Goal: Task Accomplishment & Management: Use online tool/utility

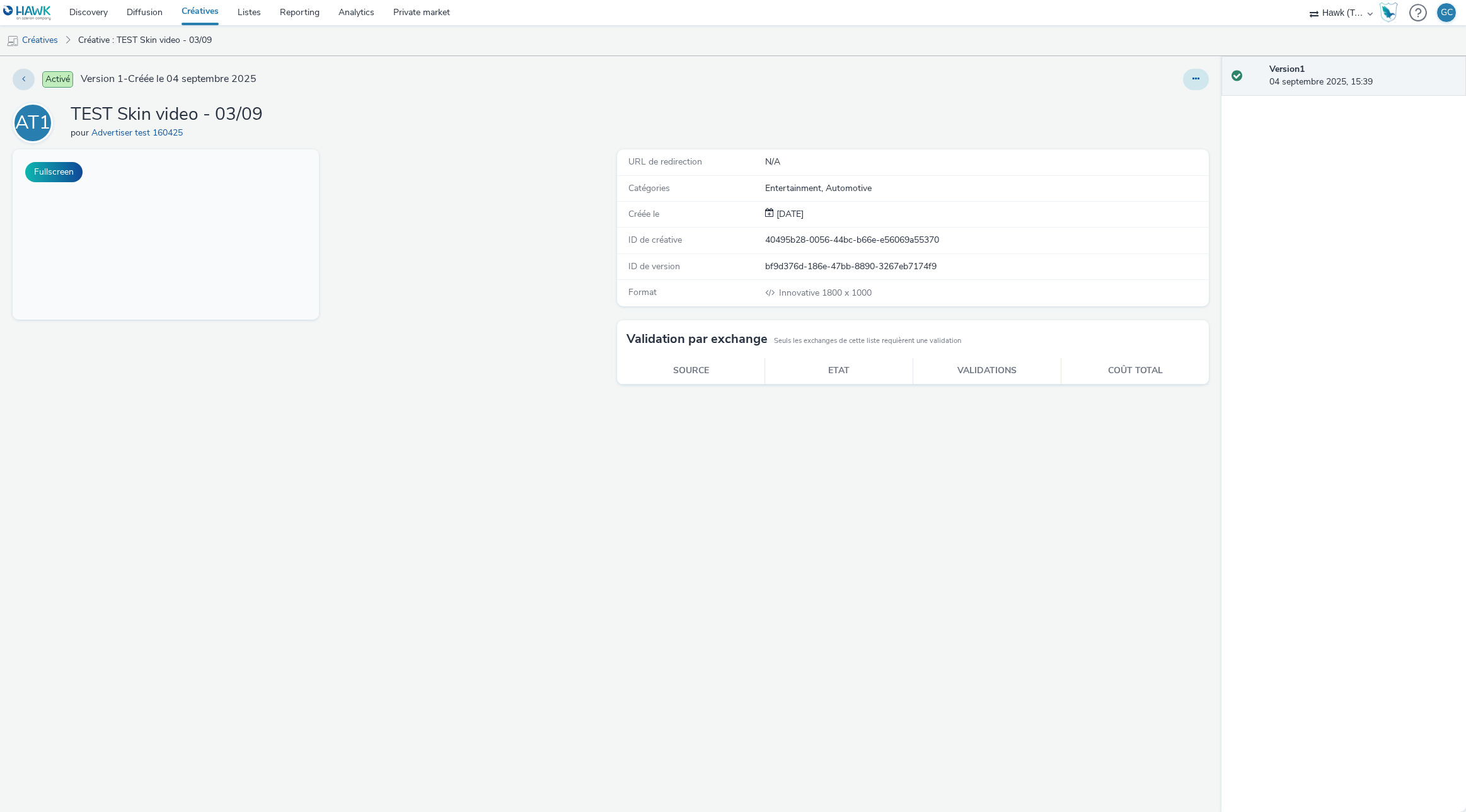
click at [1197, 80] on icon at bounding box center [1195, 79] width 6 height 9
click at [1157, 101] on link "Modifier" at bounding box center [1162, 104] width 94 height 25
click at [62, 166] on button "Fullscreen" at bounding box center [54, 172] width 57 height 20
click at [1188, 78] on button at bounding box center [1196, 79] width 26 height 21
click at [1156, 101] on link "Modifier" at bounding box center [1162, 104] width 94 height 25
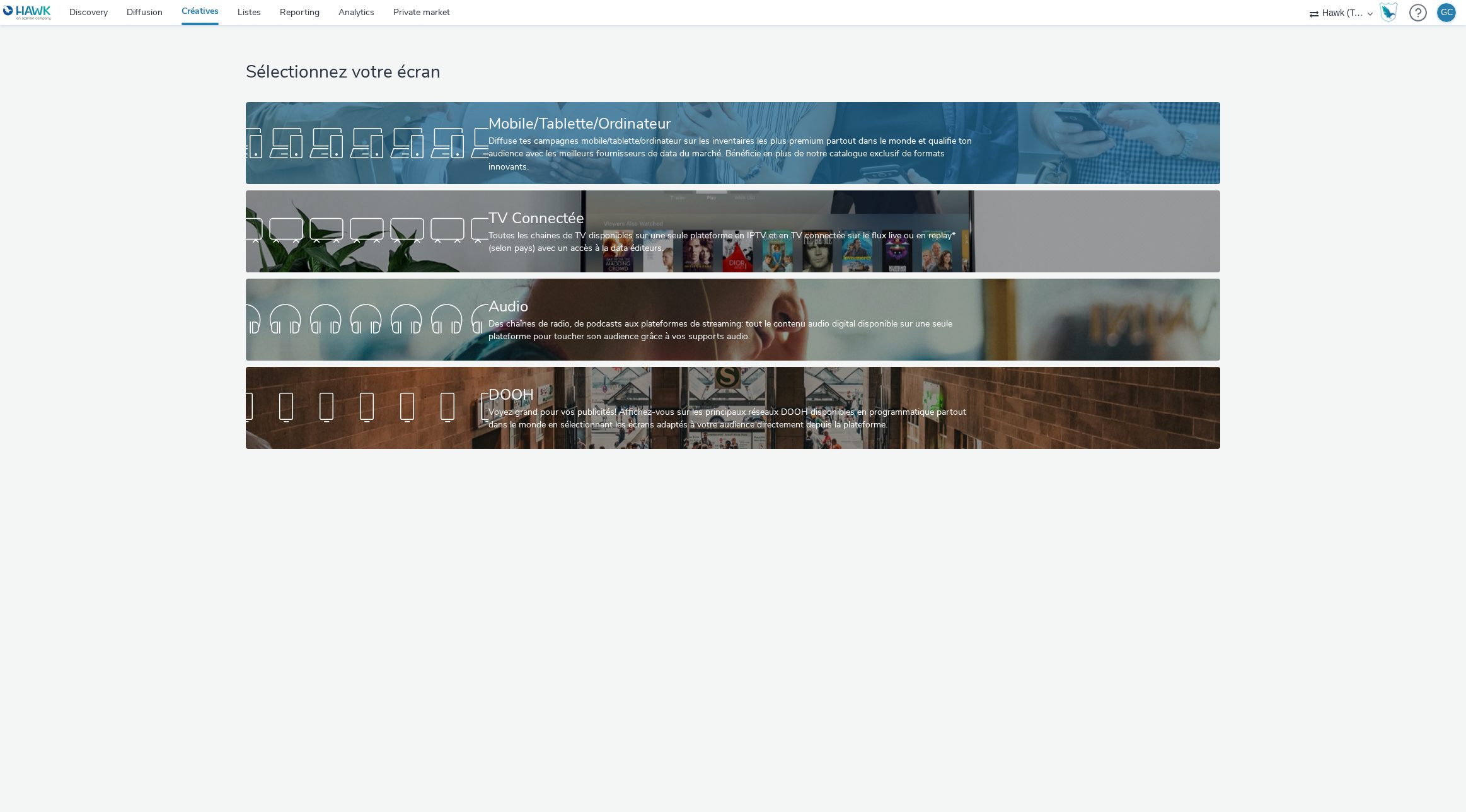
click at [561, 113] on div "Mobile/Tablette/Ordinateur" at bounding box center [731, 124] width 485 height 22
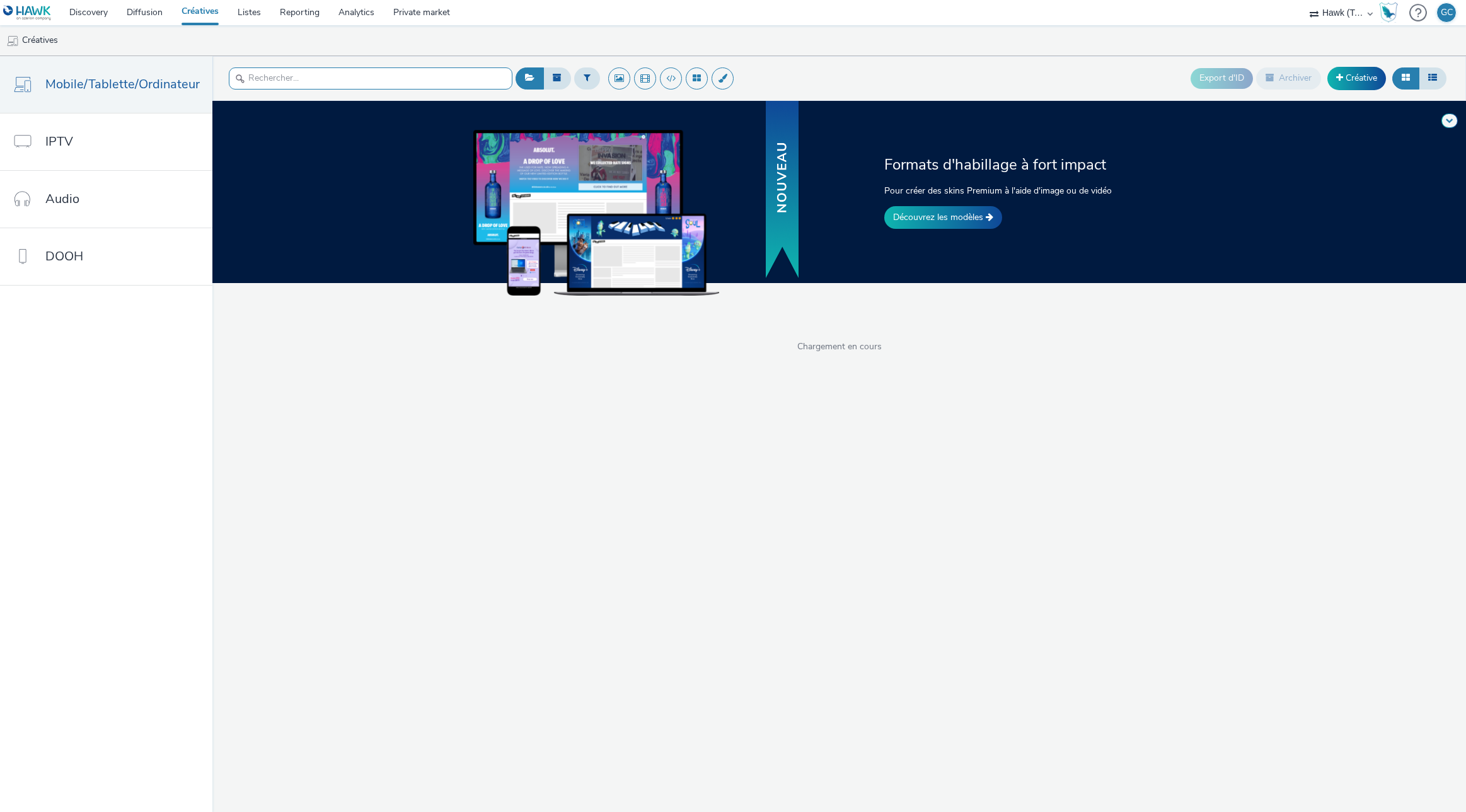
click at [366, 68] on input "text" at bounding box center [370, 79] width 284 height 22
paste input "test dacia scrolling oct25"
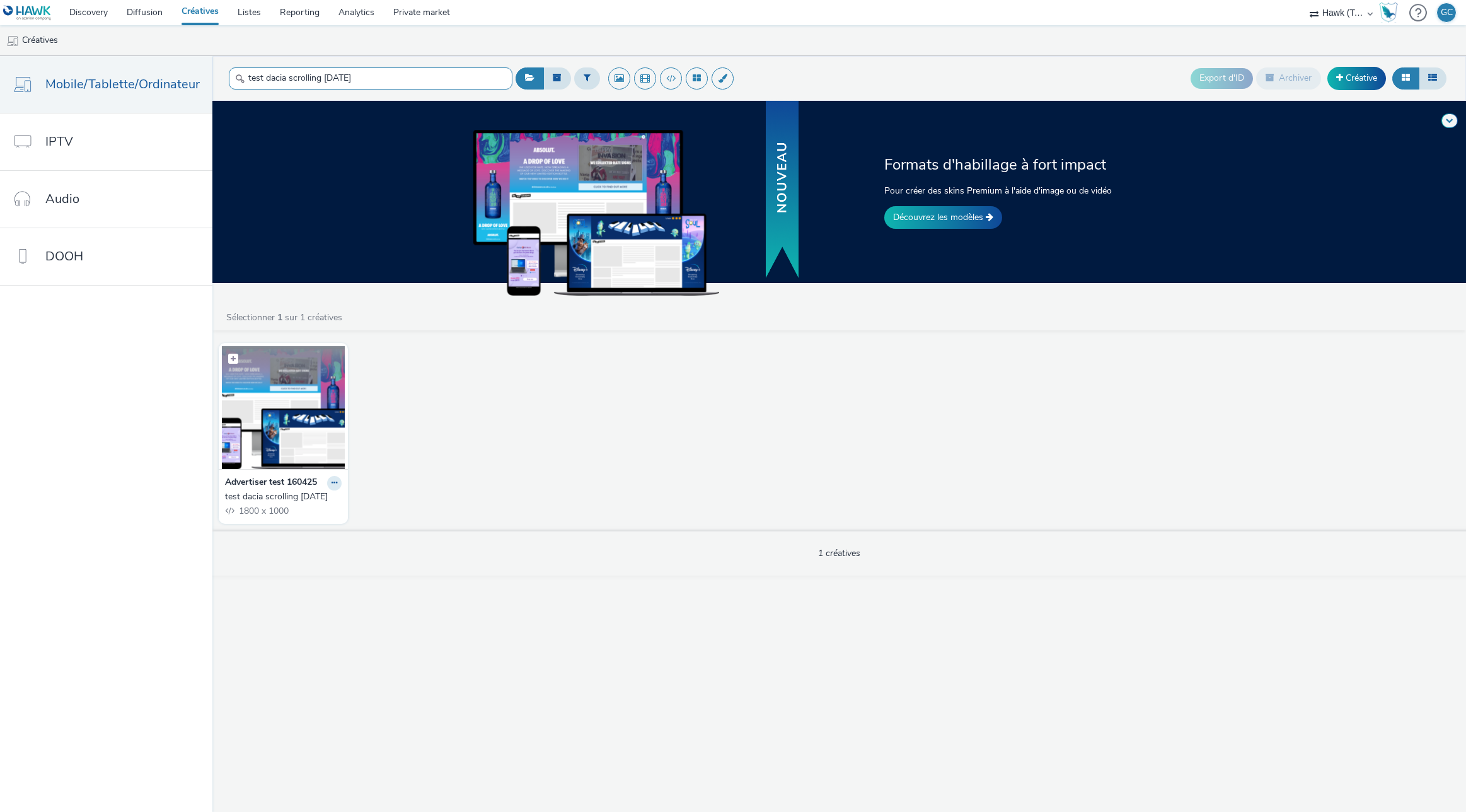
type input "test dacia scrolling oct25"
click at [288, 402] on img at bounding box center [283, 407] width 123 height 123
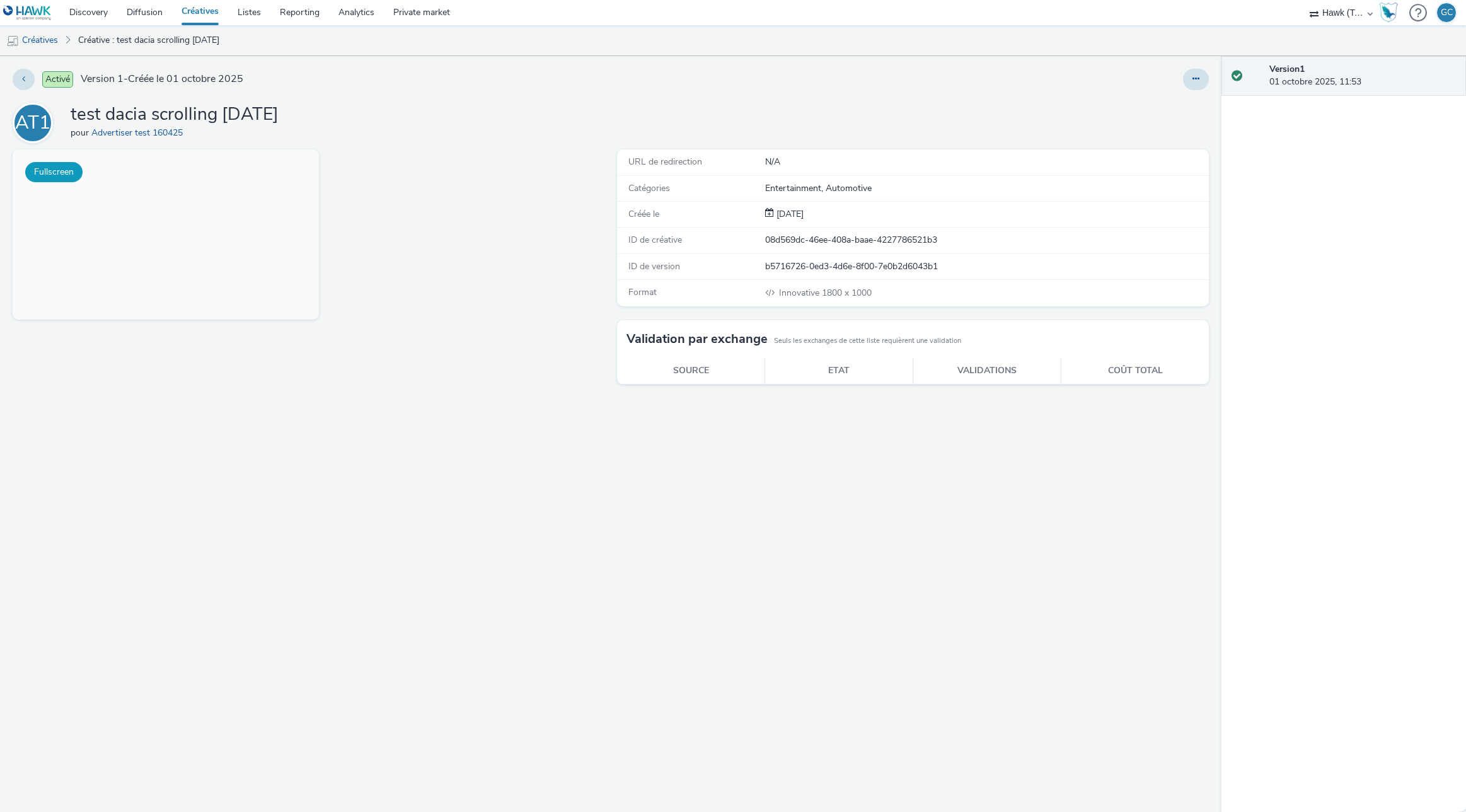
click at [68, 177] on button "Fullscreen" at bounding box center [54, 172] width 57 height 20
click at [58, 170] on button "Fullscreen" at bounding box center [54, 172] width 57 height 20
click at [1192, 80] on icon at bounding box center [1195, 79] width 6 height 9
click at [1153, 105] on link "Modifier" at bounding box center [1162, 104] width 94 height 25
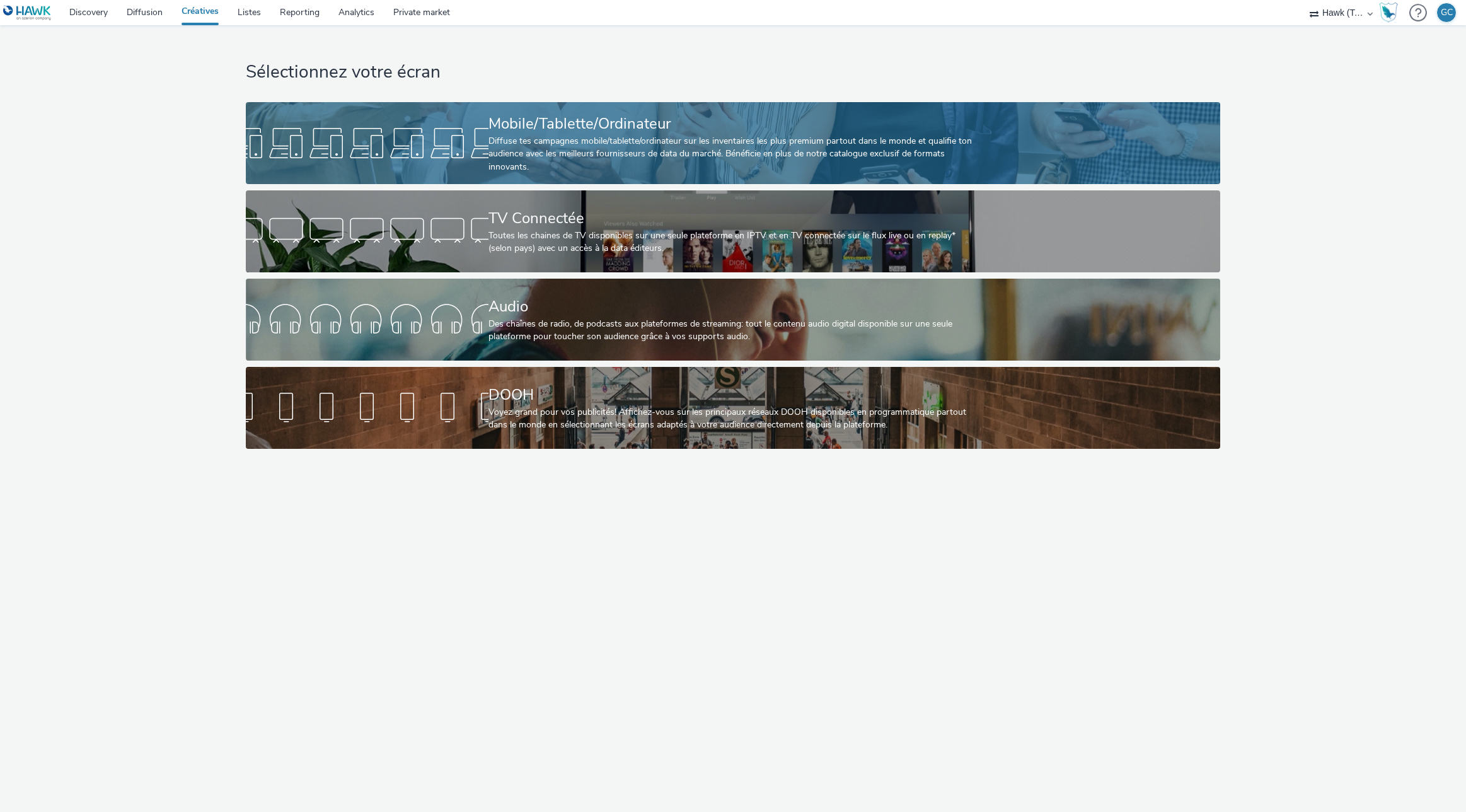
click at [729, 136] on div "Diffuse tes campagnes mobile/tablette/ordinateur sur les inventaires les plus p…" at bounding box center [731, 154] width 485 height 39
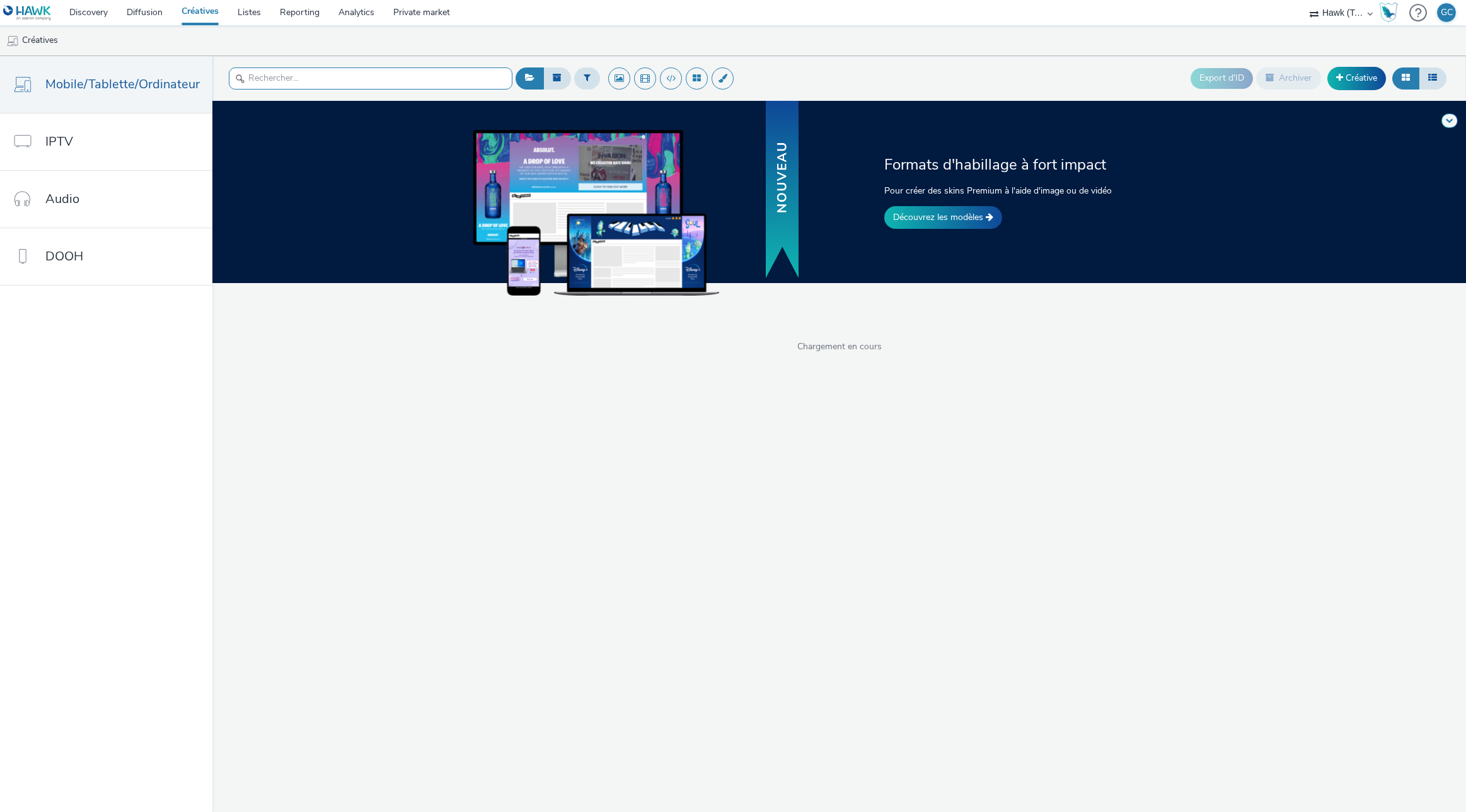
click at [282, 75] on input "text" at bounding box center [370, 79] width 284 height 22
paste input "test Bwin video sliding oct25"
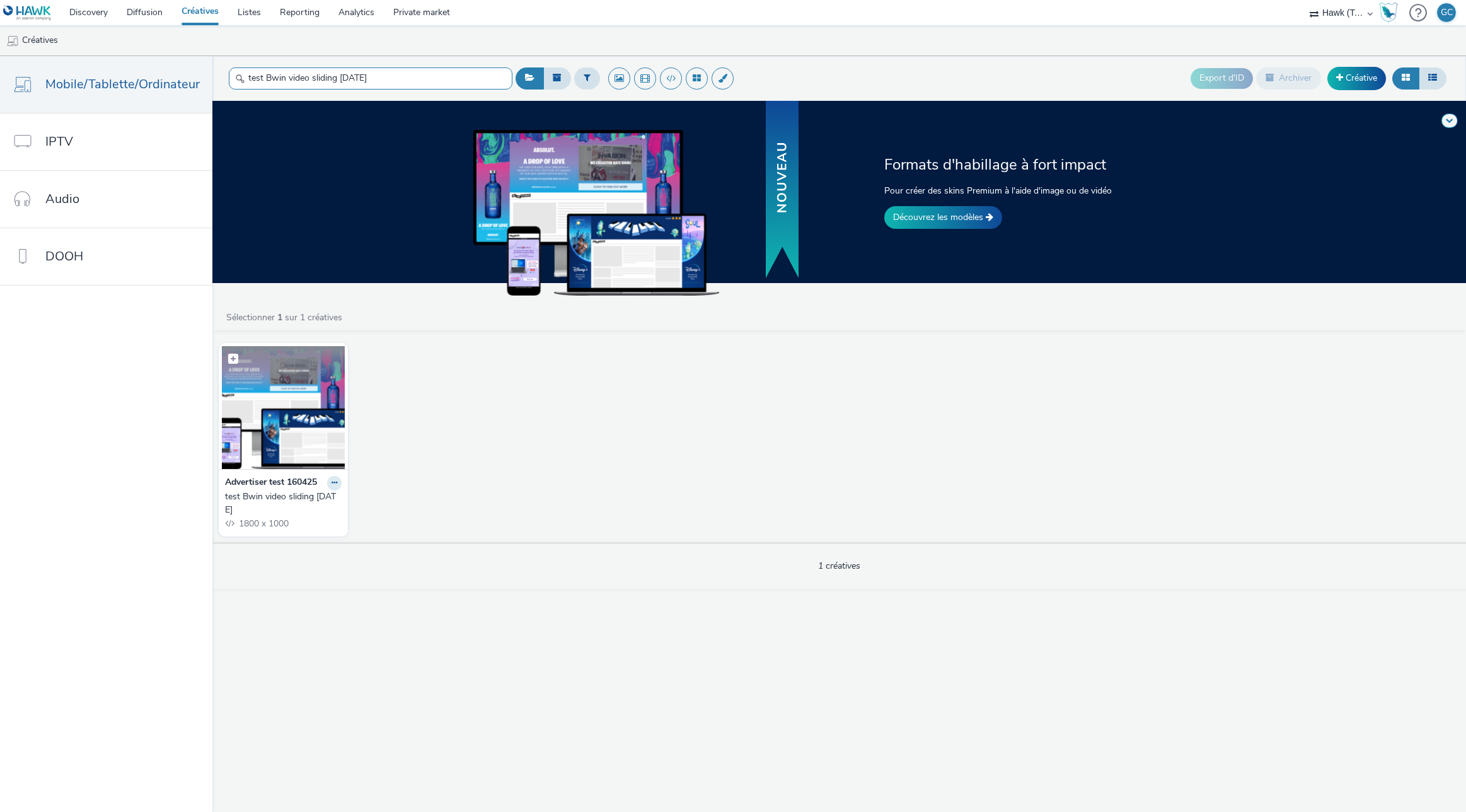
type input "test Bwin video sliding oct25"
click at [284, 386] on figcaption at bounding box center [283, 366] width 123 height 41
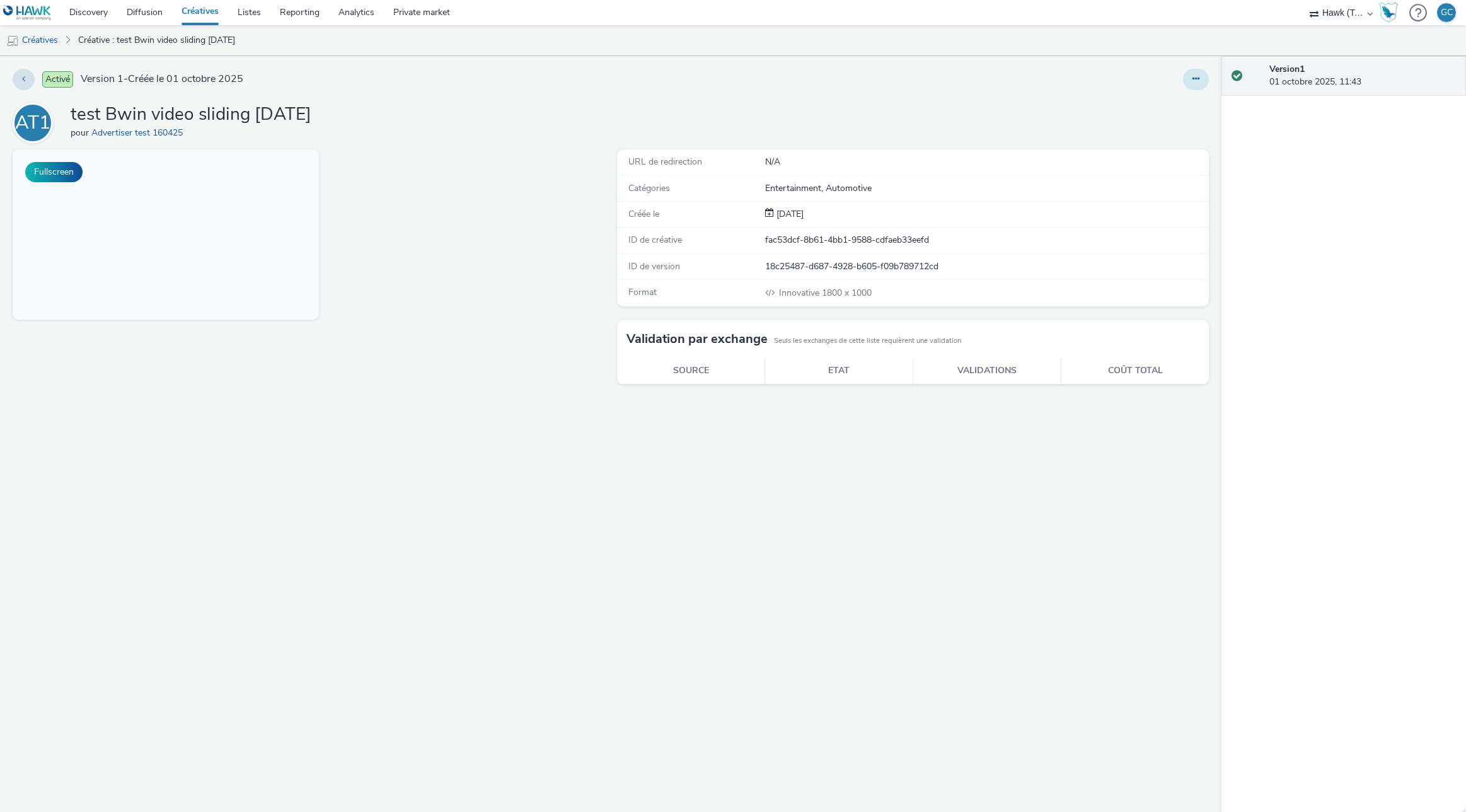
click at [1194, 80] on icon at bounding box center [1195, 79] width 6 height 9
click at [1154, 104] on link "Modifier" at bounding box center [1162, 104] width 94 height 25
click at [46, 169] on button "Fullscreen" at bounding box center [54, 172] width 57 height 20
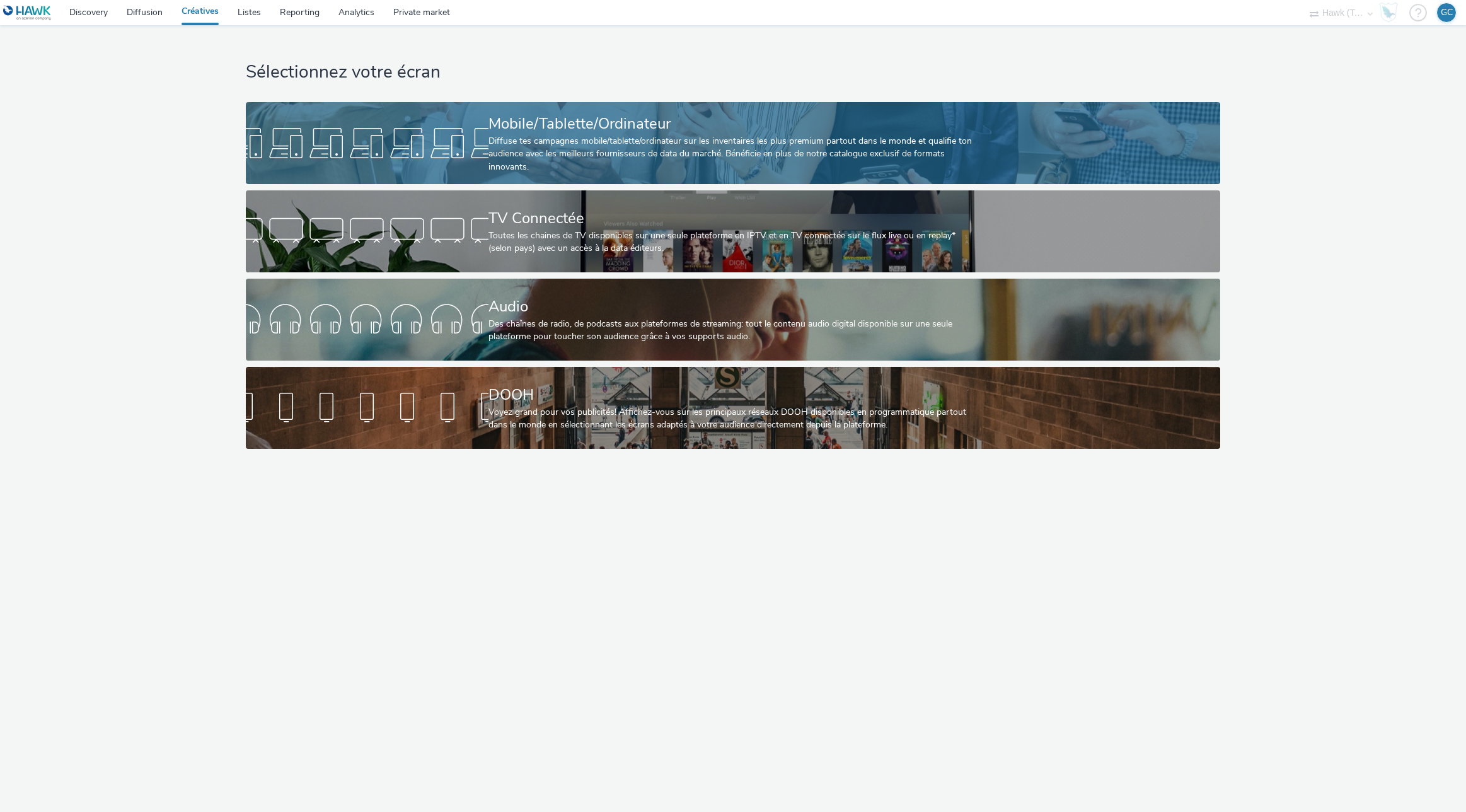
click at [668, 117] on div "Mobile/Tablette/Ordinateur" at bounding box center [731, 124] width 485 height 22
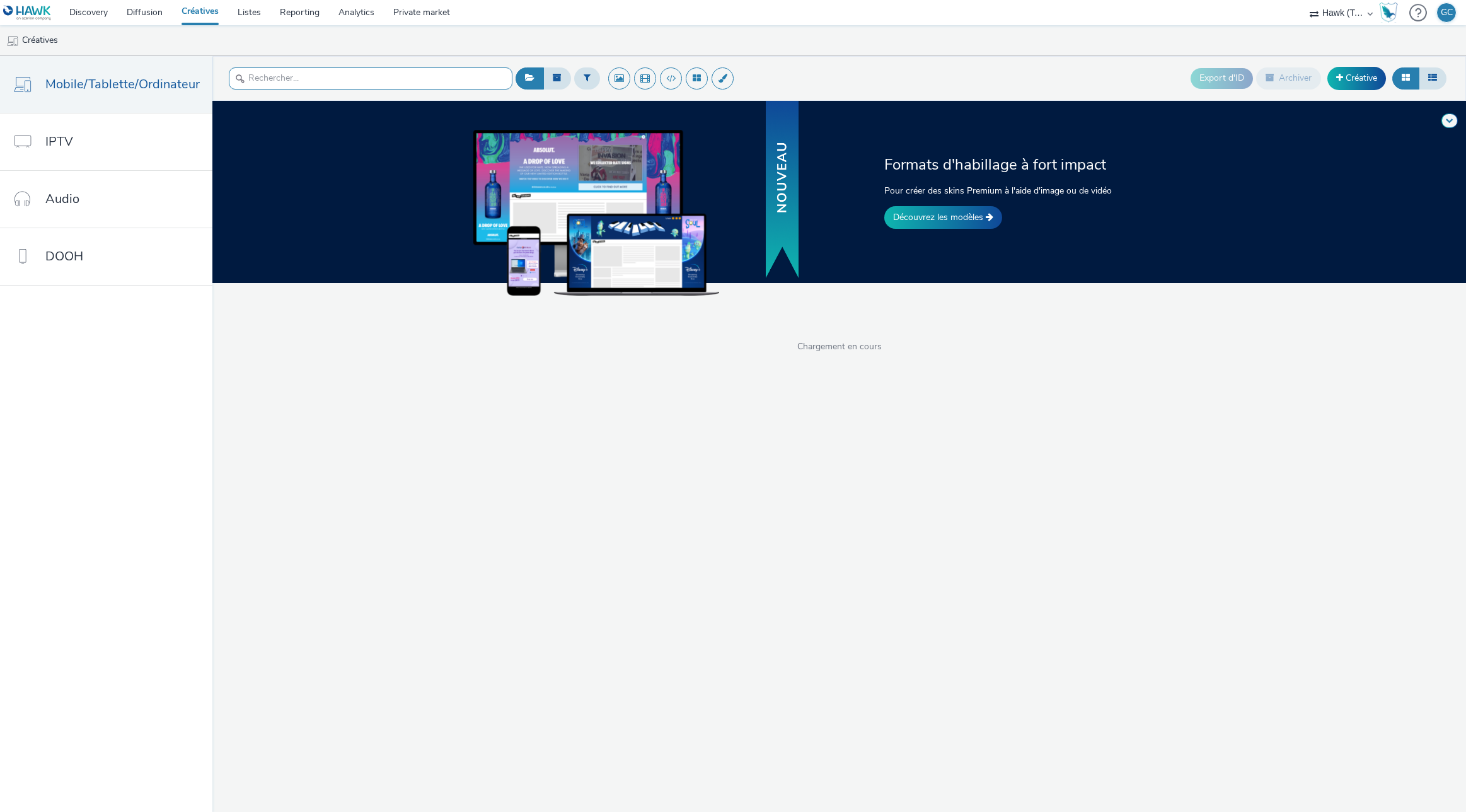
click at [311, 84] on input "text" at bounding box center [370, 79] width 284 height 22
paste input "[URL][DOMAIN_NAME]"
type input "sliding video"
click at [842, 451] on span "Nouvelle créative" at bounding box center [846, 451] width 67 height 12
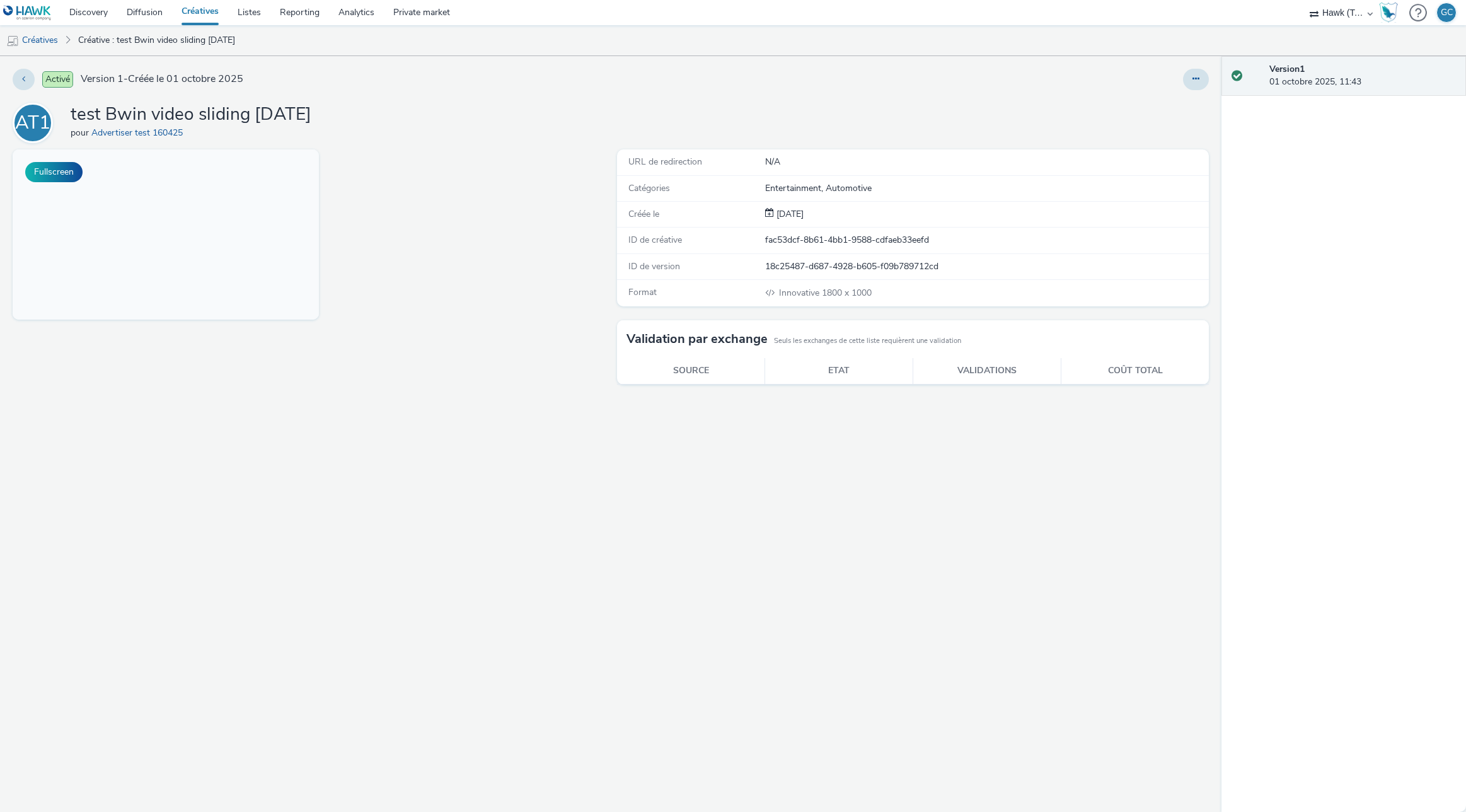
click at [211, 14] on link "Créatives" at bounding box center [200, 12] width 56 height 25
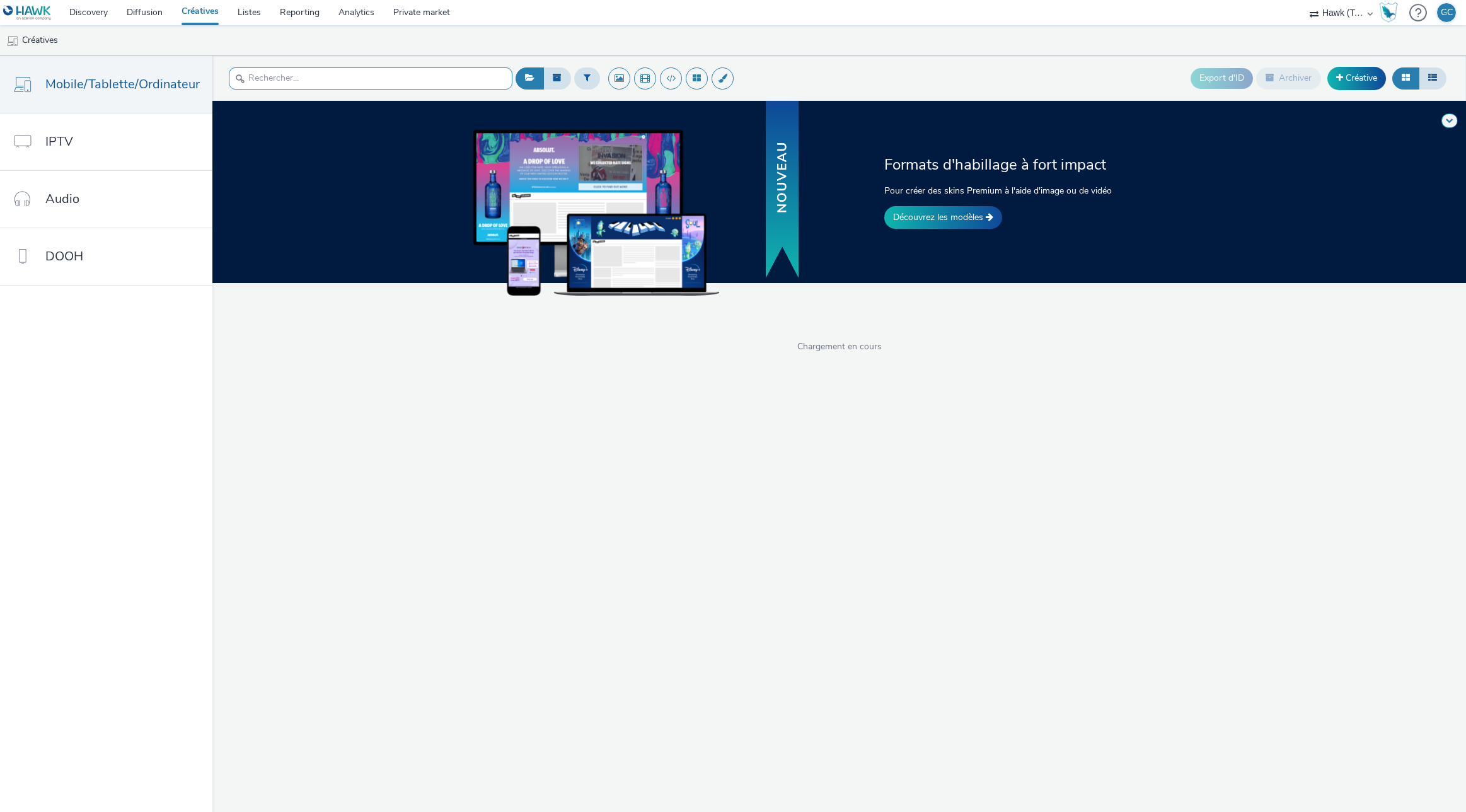
click at [363, 80] on input "text" at bounding box center [370, 79] width 284 height 22
paste input "TEST Skin video - 03/09"
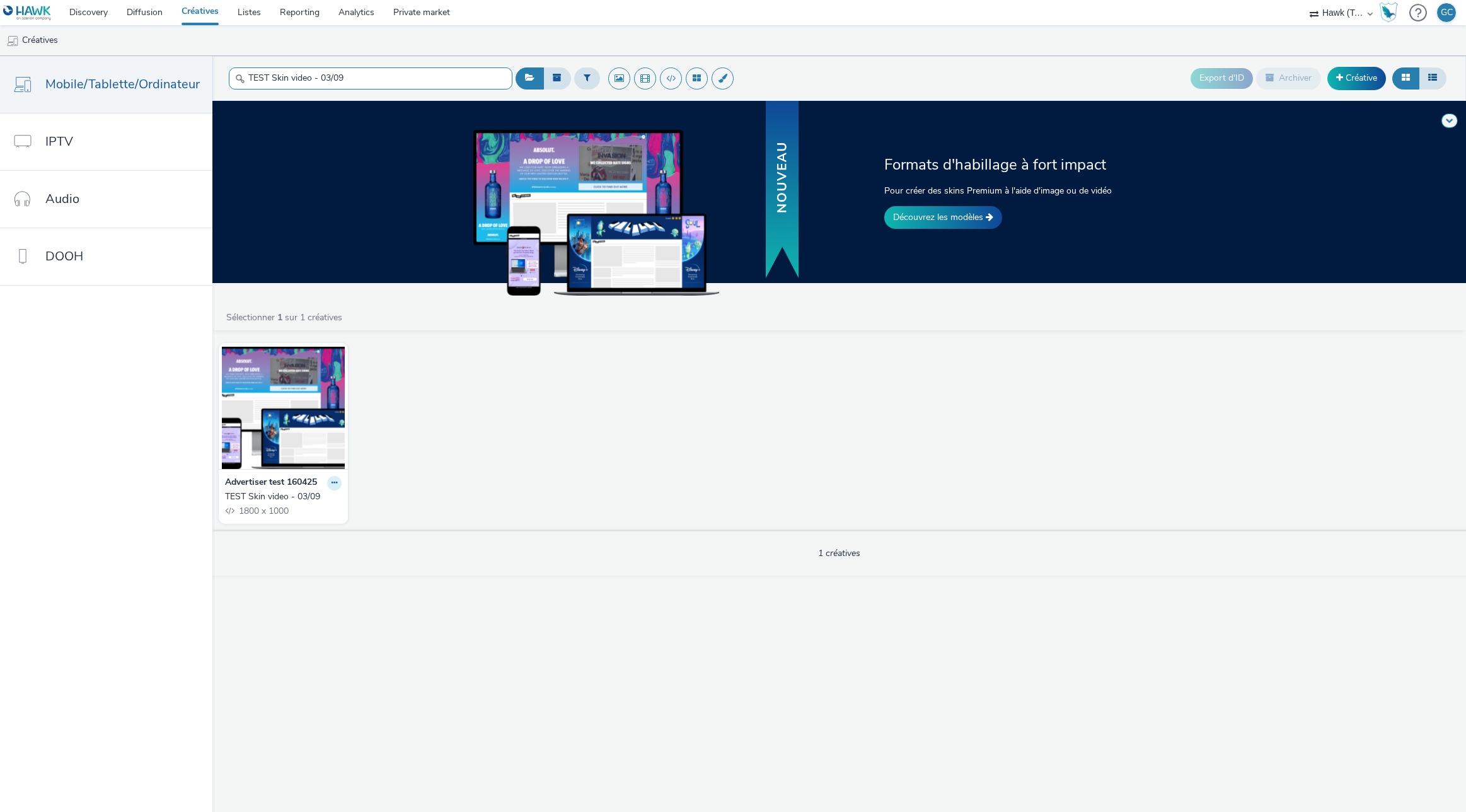
type input "TEST Skin video - 03/09"
click at [331, 484] on icon at bounding box center [334, 483] width 6 height 7
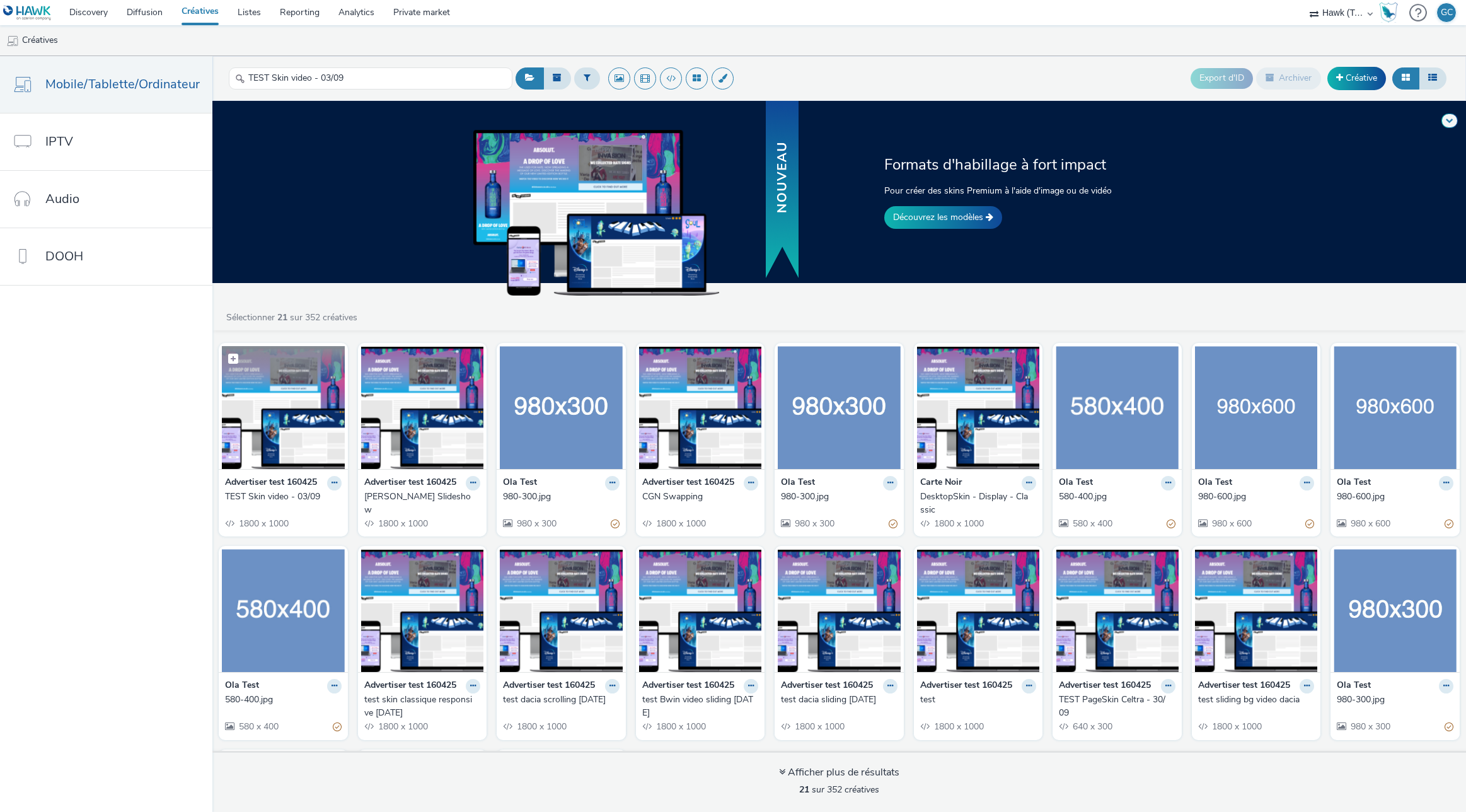
click at [266, 421] on img at bounding box center [283, 407] width 123 height 123
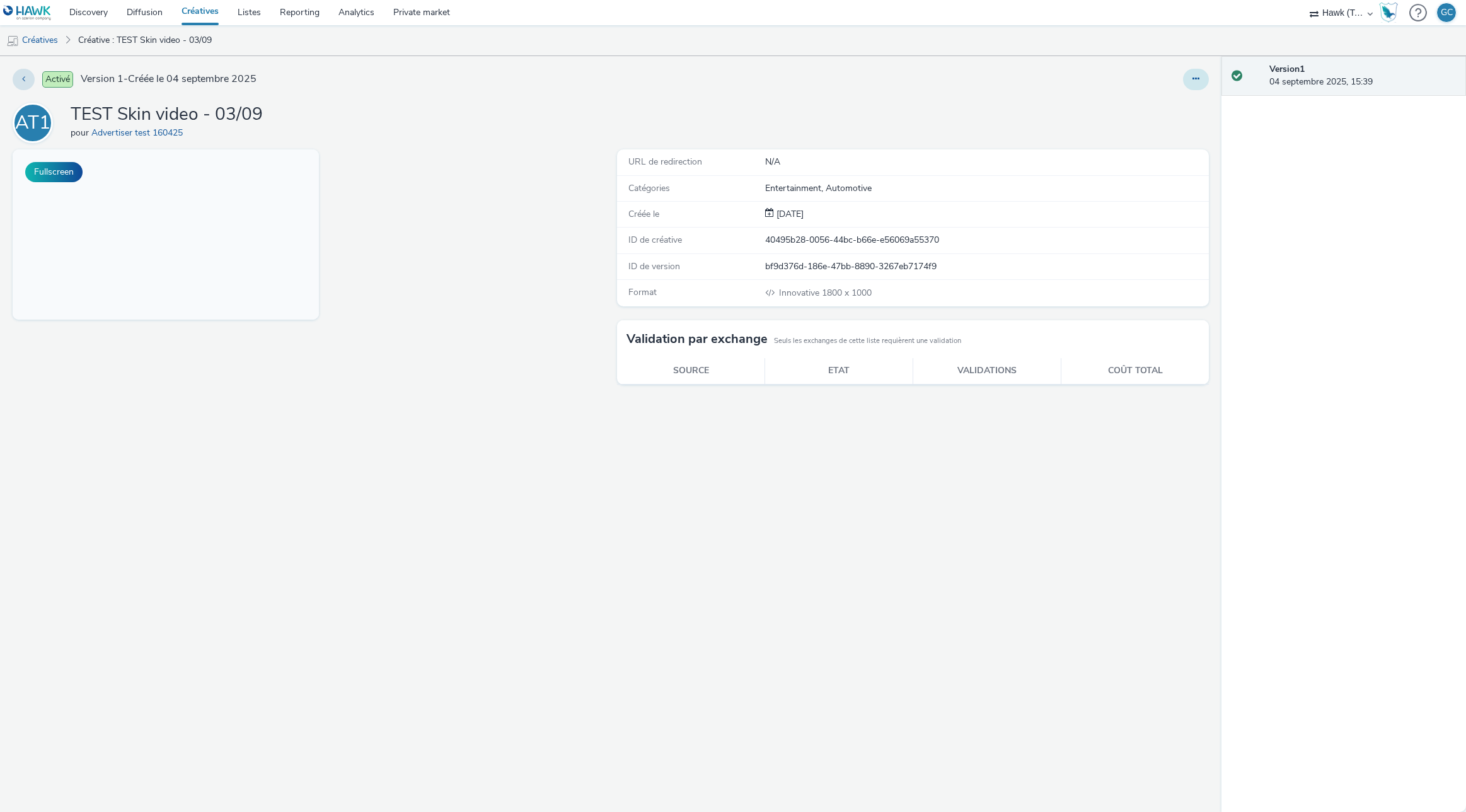
click at [1200, 76] on button at bounding box center [1196, 79] width 26 height 21
click at [1168, 96] on link "Modifier" at bounding box center [1162, 104] width 94 height 25
click at [200, 12] on link "Créatives" at bounding box center [200, 12] width 56 height 25
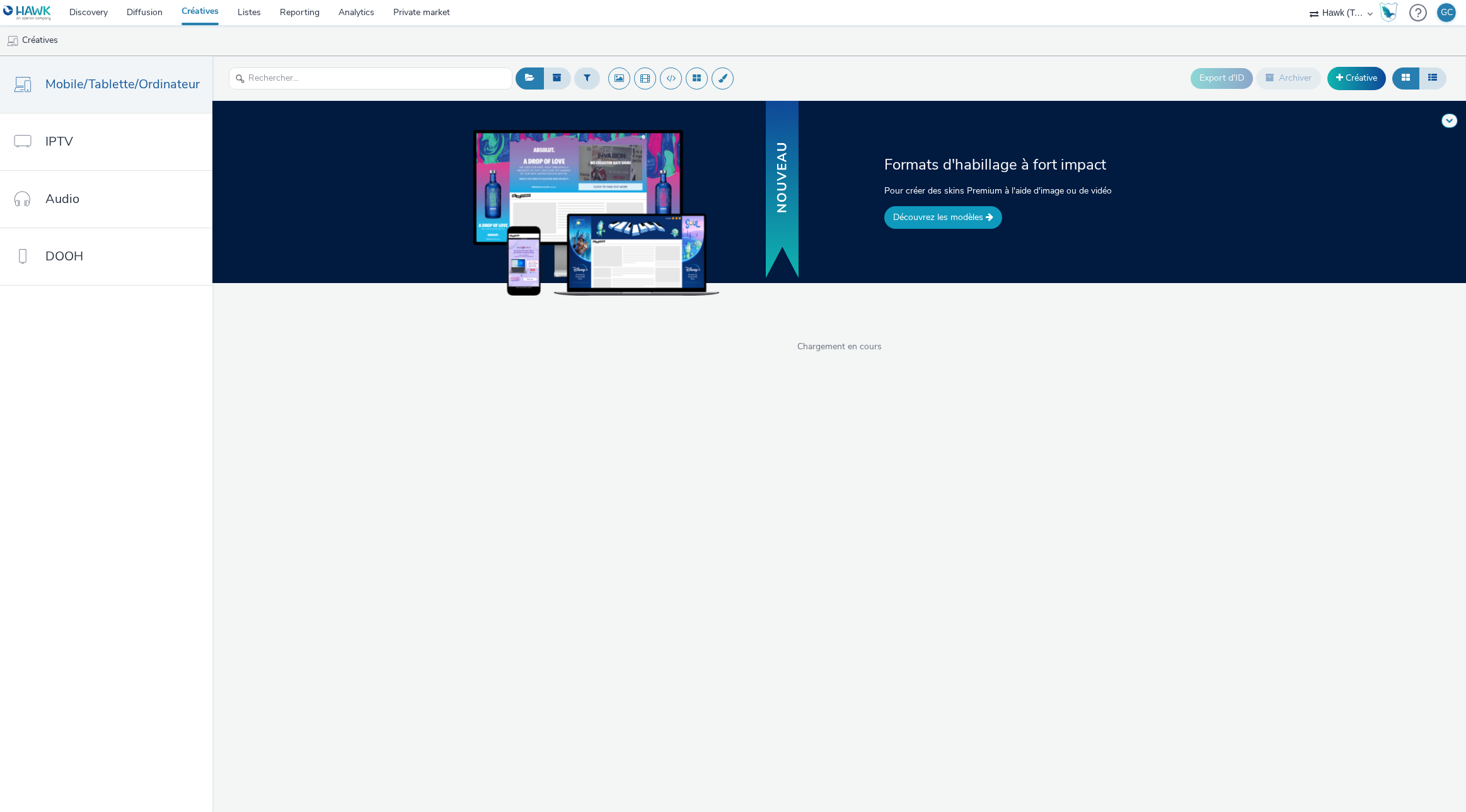
click at [921, 221] on link "Découvrez les modèles" at bounding box center [942, 217] width 117 height 23
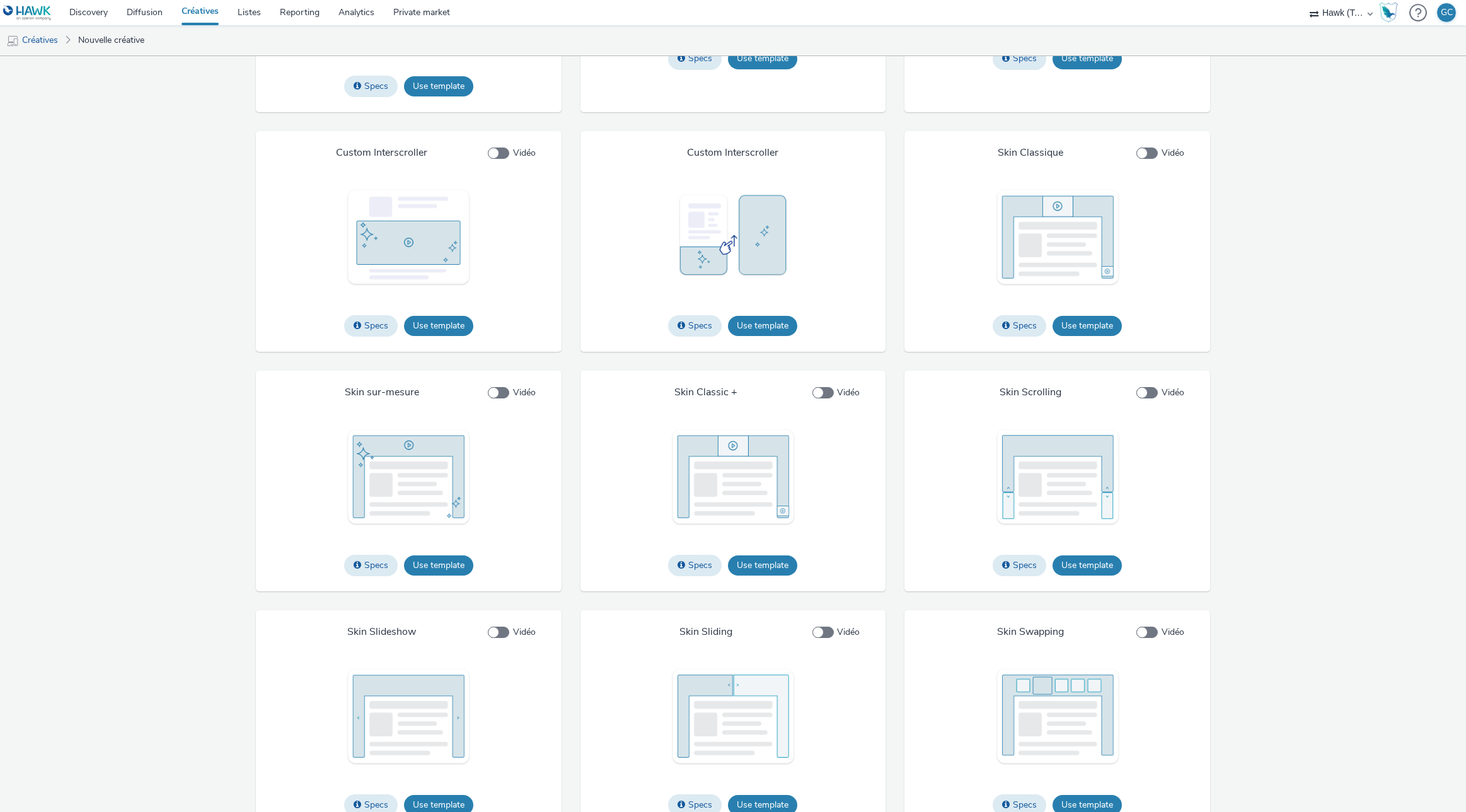
scroll to position [1738, 0]
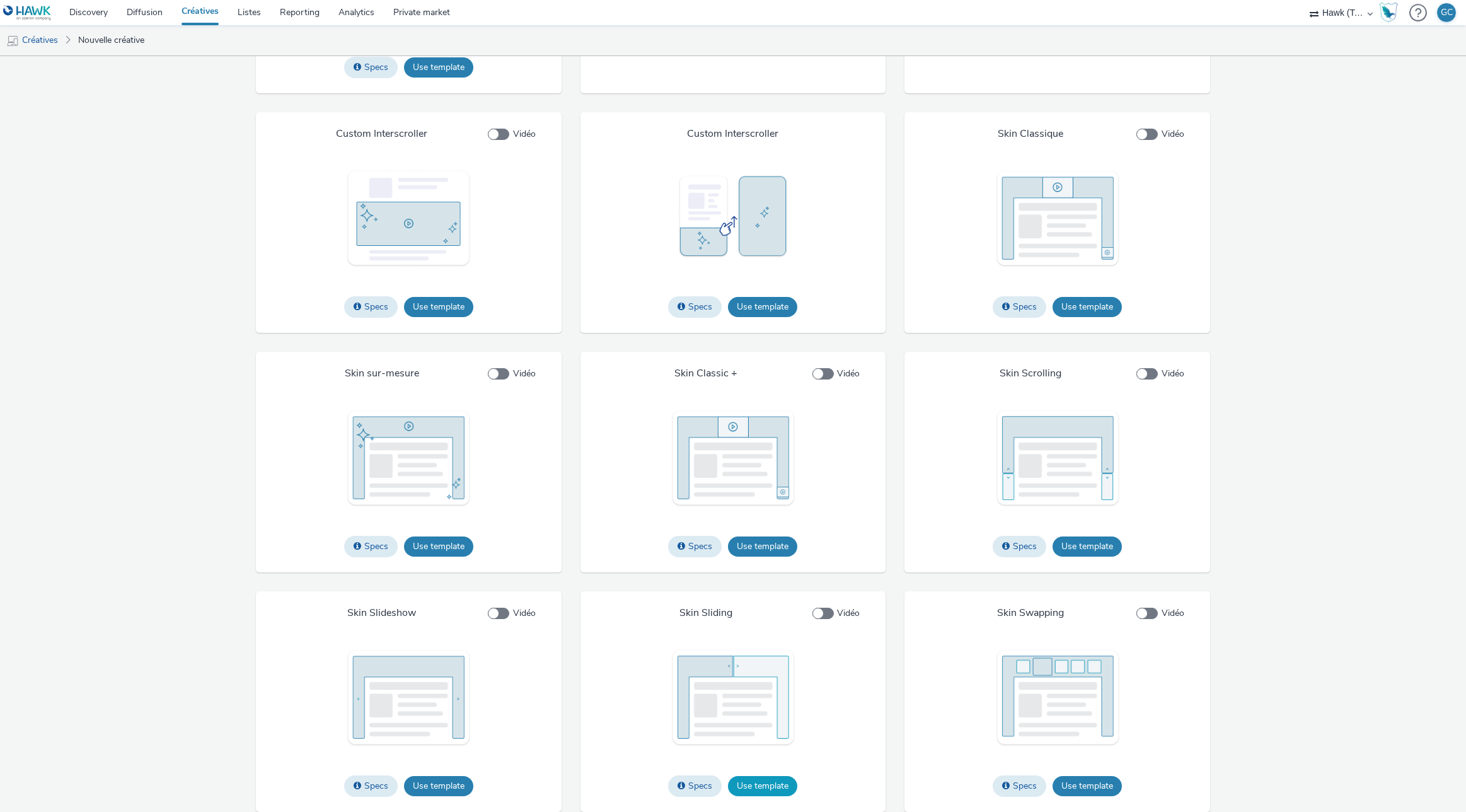
click at [774, 781] on button "Use template" at bounding box center [762, 786] width 69 height 20
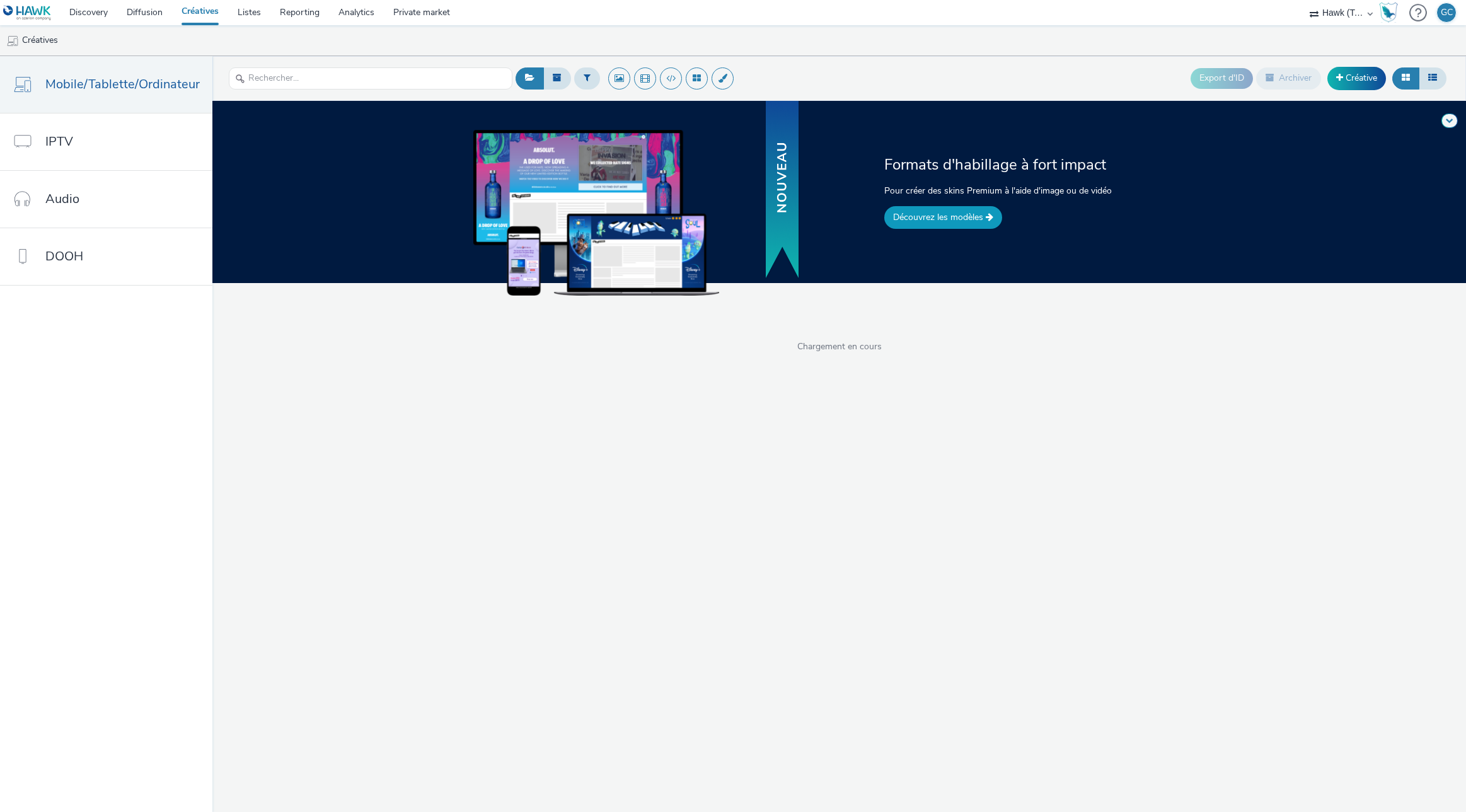
click at [926, 220] on link "Découvrez les modèles" at bounding box center [942, 217] width 117 height 23
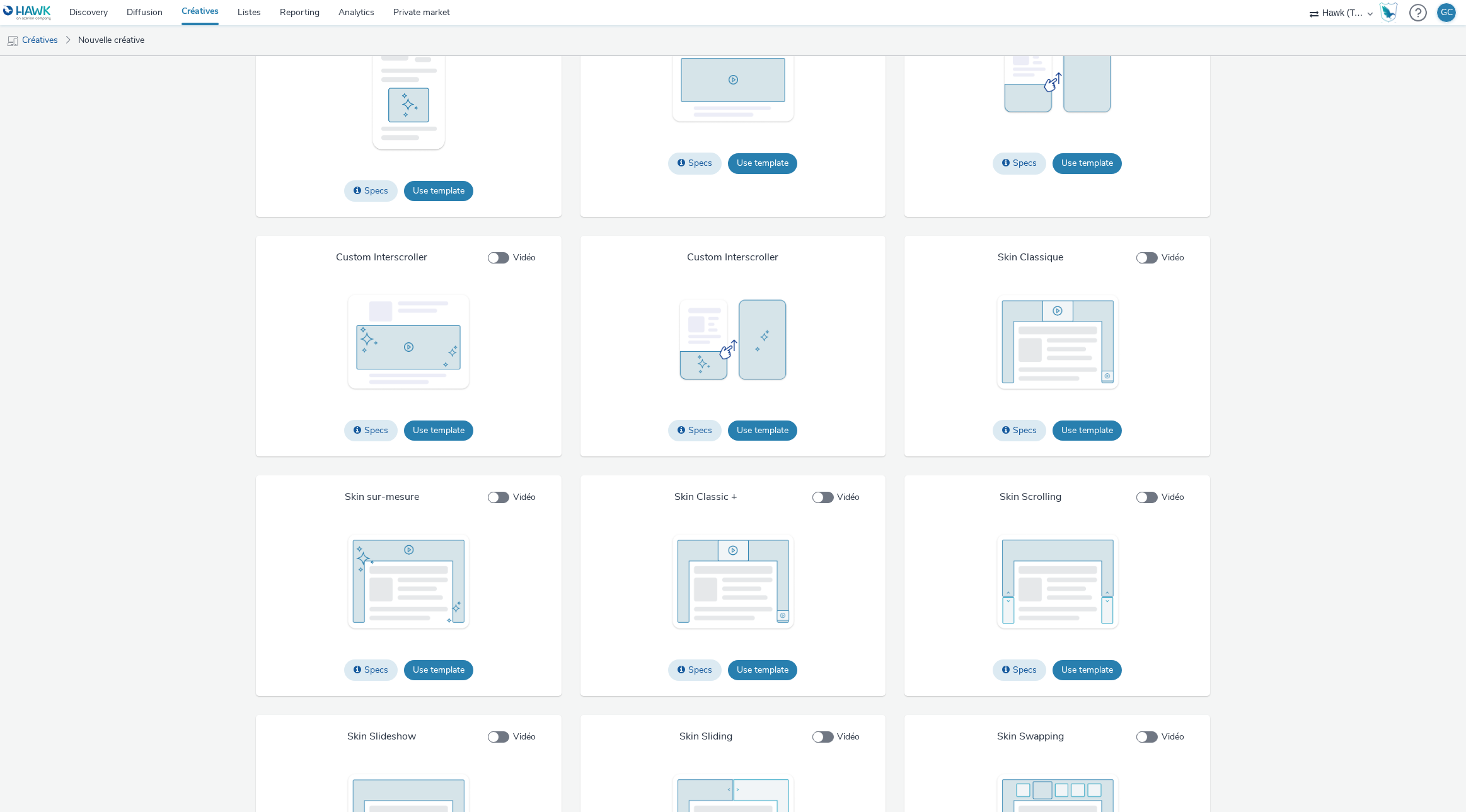
scroll to position [1738, 0]
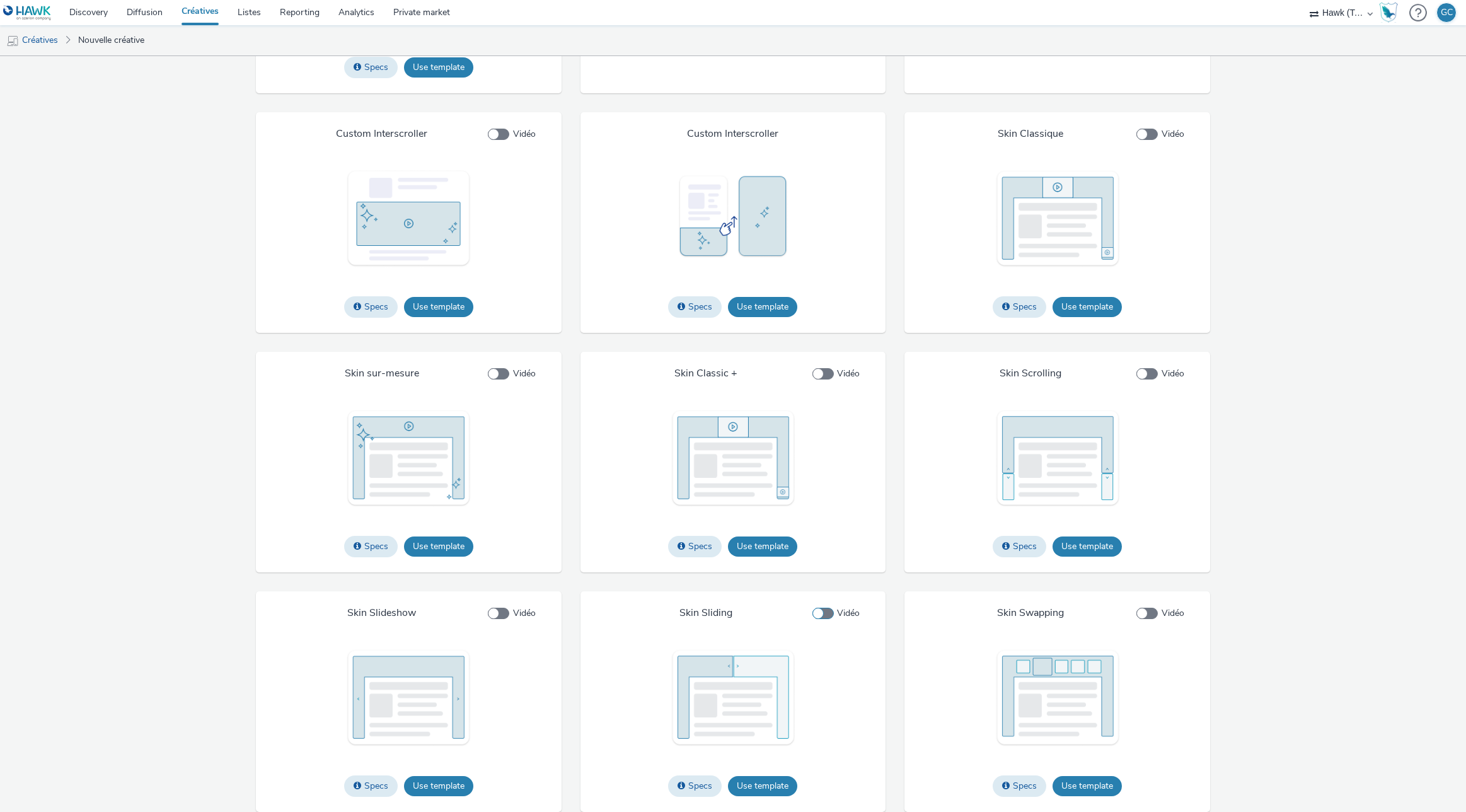
click at [818, 612] on span at bounding box center [822, 613] width 21 height 11
click at [818, 612] on input "Vidéo" at bounding box center [816, 612] width 8 height 8
checkbox input "true"
click at [765, 786] on button "Use template" at bounding box center [762, 786] width 69 height 20
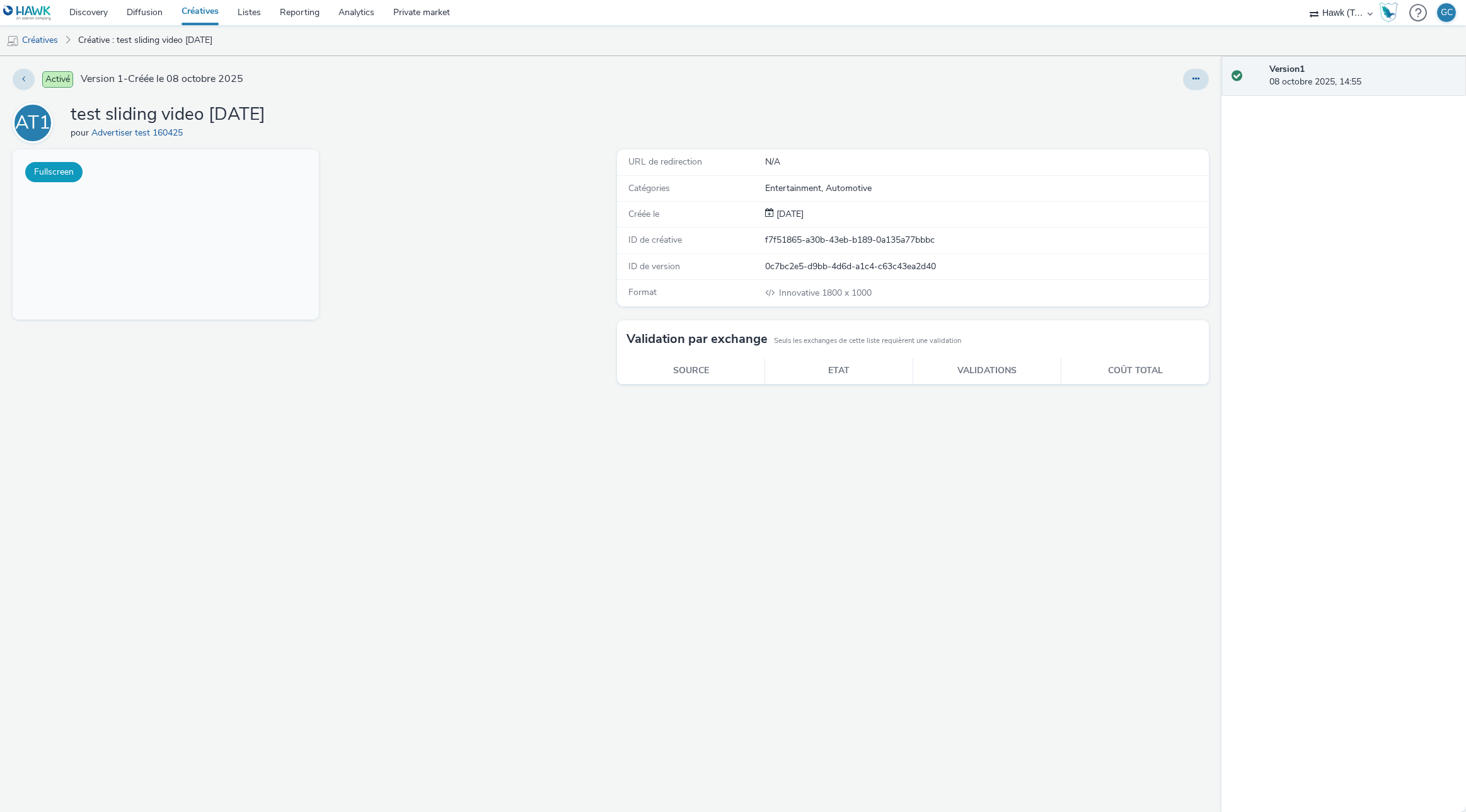
click at [60, 172] on button "Fullscreen" at bounding box center [54, 172] width 57 height 20
click at [1193, 76] on icon at bounding box center [1195, 79] width 6 height 9
click at [1158, 105] on link "Modifier" at bounding box center [1162, 104] width 94 height 25
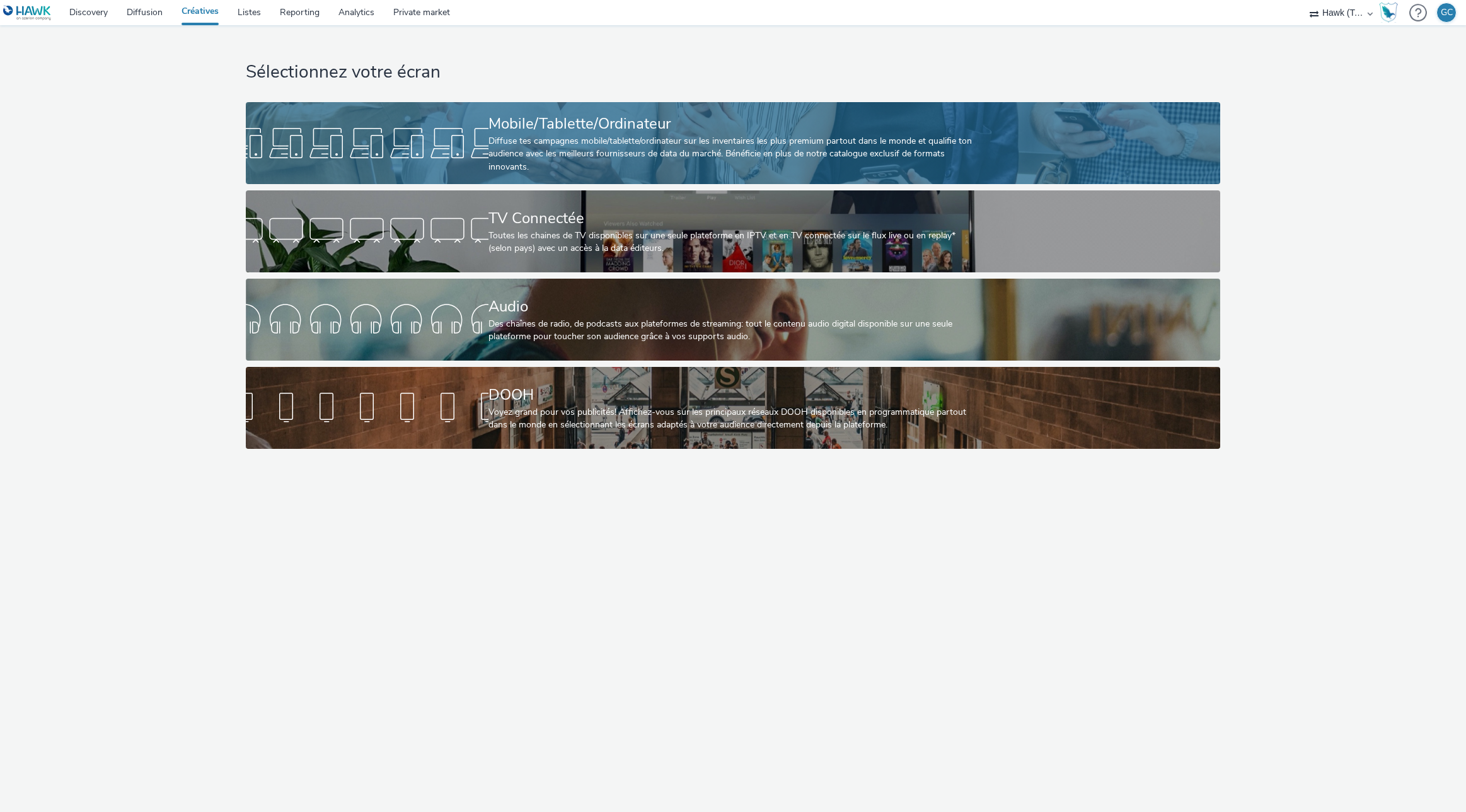
click at [440, 105] on link "Mobile/Tablette/Ordinateur Diffuse tes campagnes mobile/tablette/ordinateur sur…" at bounding box center [733, 142] width 974 height 82
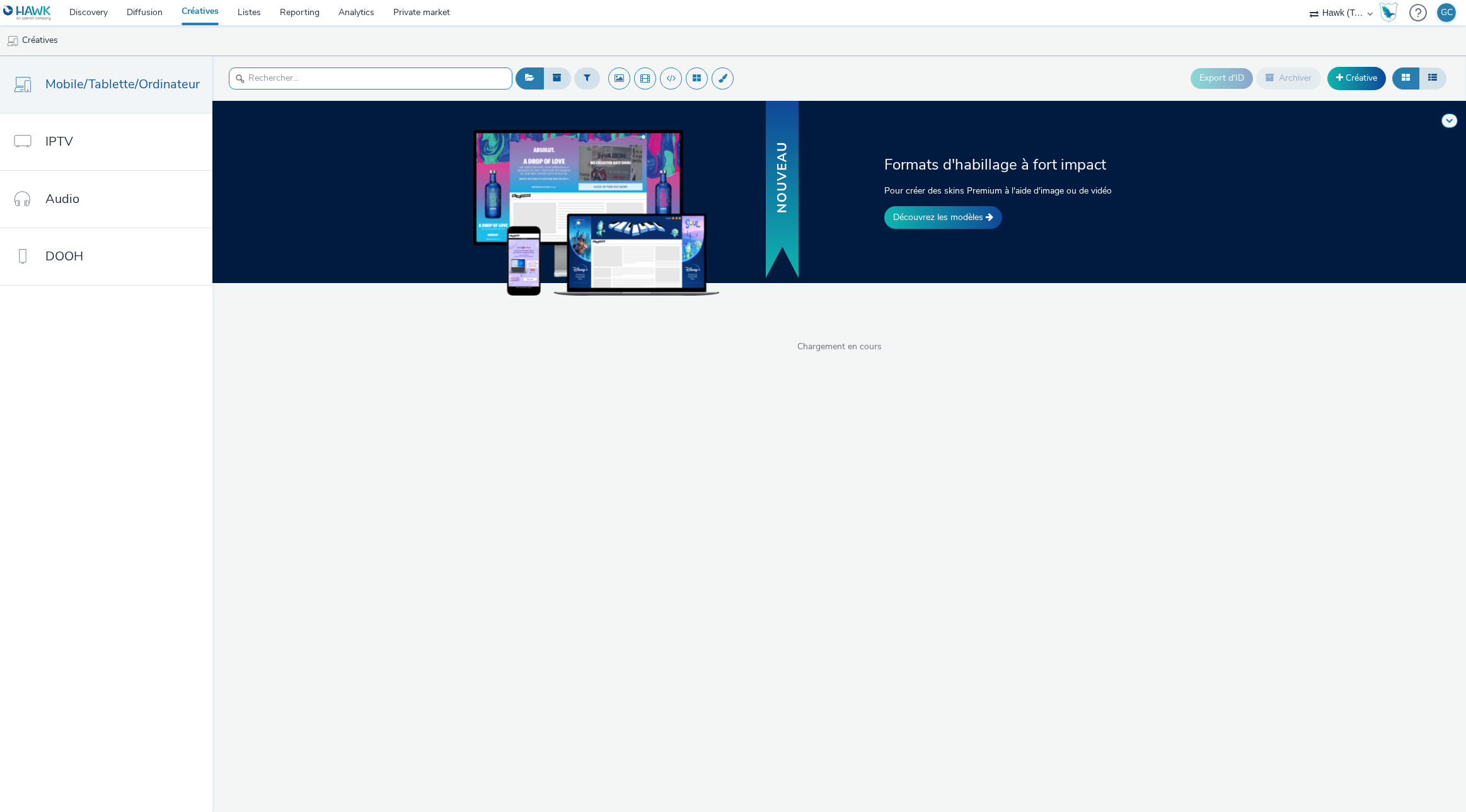
click at [338, 72] on input "text" at bounding box center [370, 79] width 284 height 22
paste input "test dacia scrolling [DATE]"
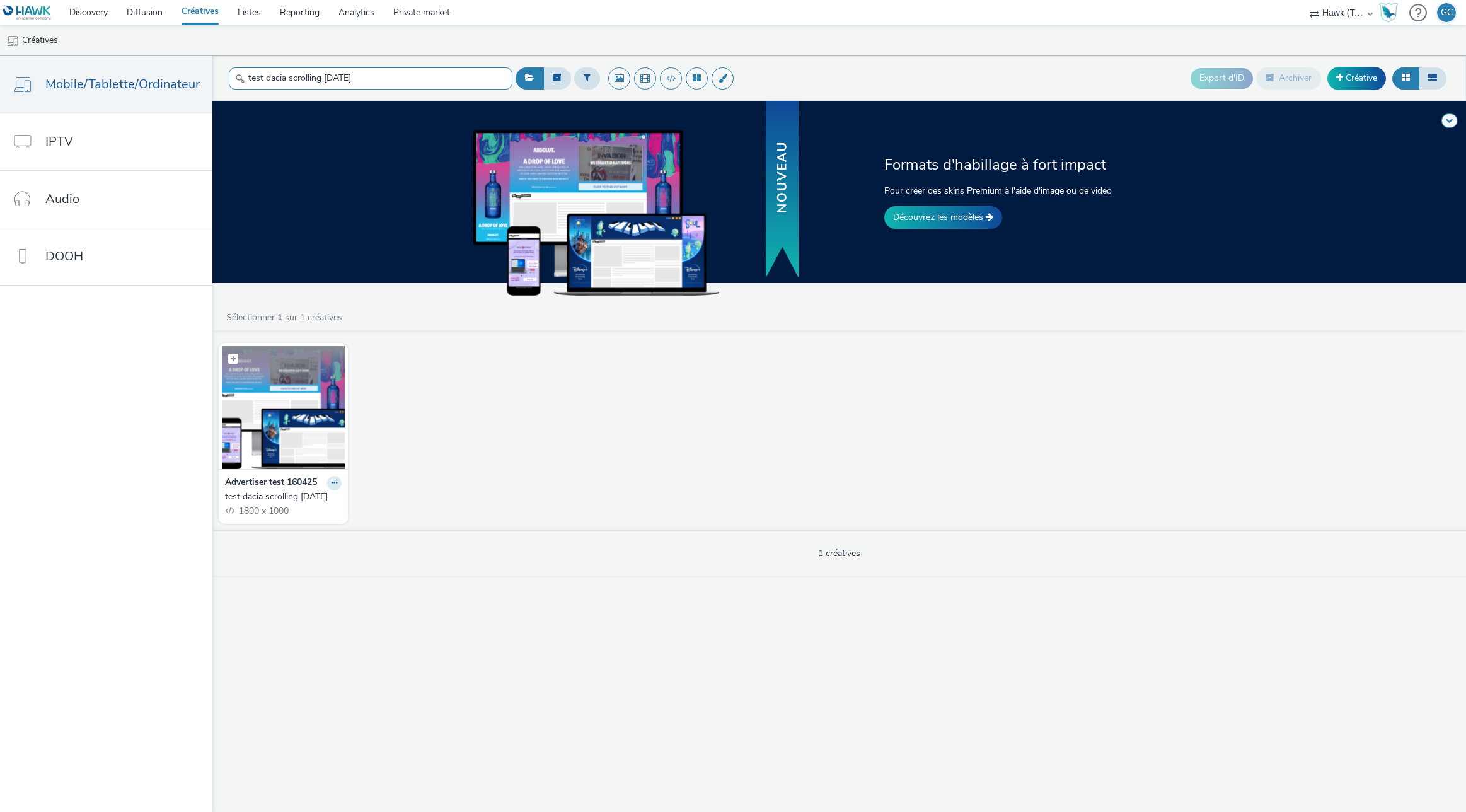
type input "test dacia scrolling [DATE]"
click at [288, 369] on label at bounding box center [283, 358] width 123 height 24
checkbox input "true"
click at [287, 395] on img at bounding box center [283, 407] width 123 height 123
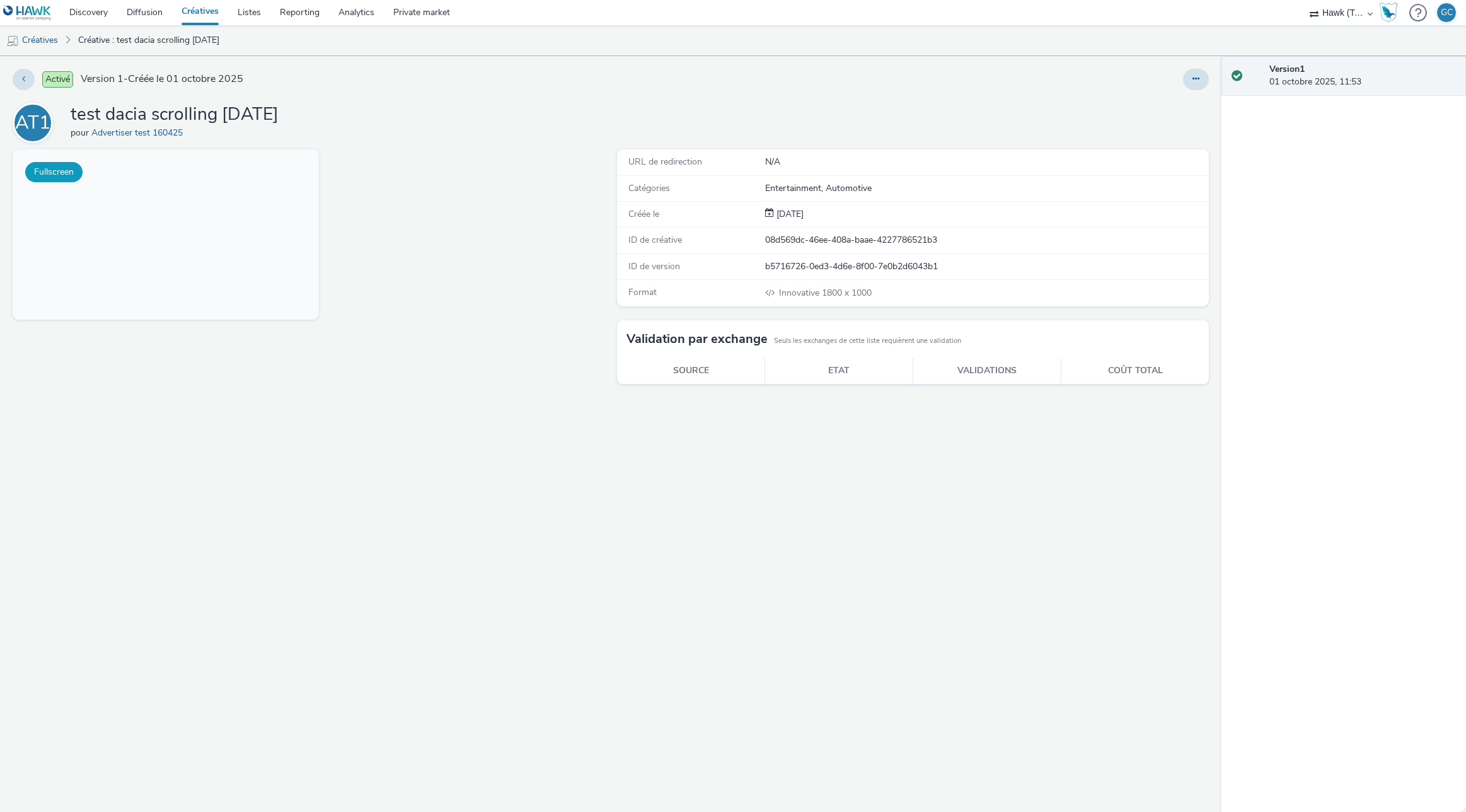
click at [68, 168] on button "Fullscreen" at bounding box center [54, 172] width 57 height 20
